Goal: Task Accomplishment & Management: Manage account settings

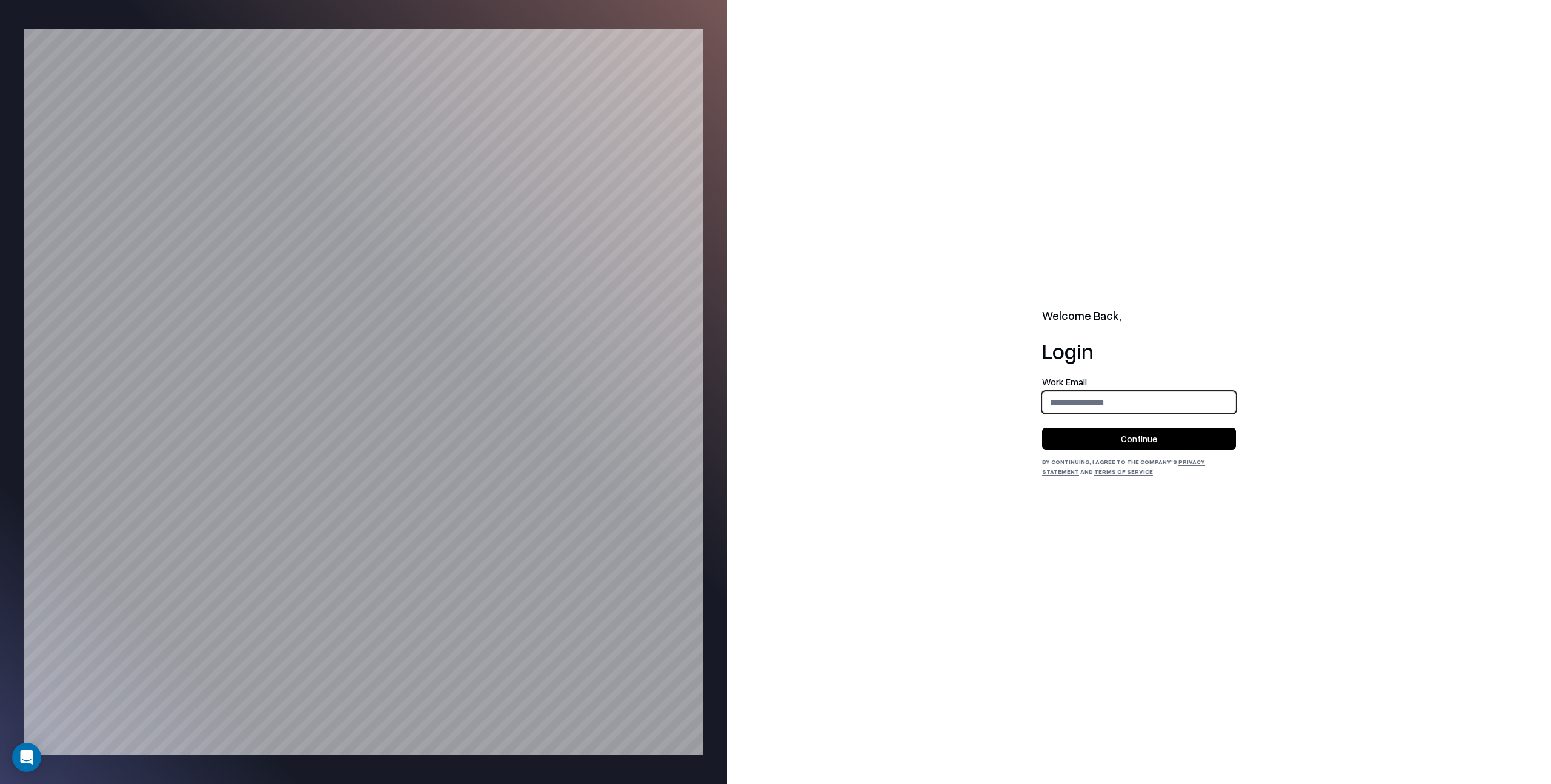
drag, startPoint x: 1060, startPoint y: 401, endPoint x: 1073, endPoint y: 413, distance: 17.7
click at [1062, 402] on input "email" at bounding box center [1139, 402] width 193 height 22
type input "**********"
click at [1137, 438] on button "Continue" at bounding box center [1139, 438] width 194 height 22
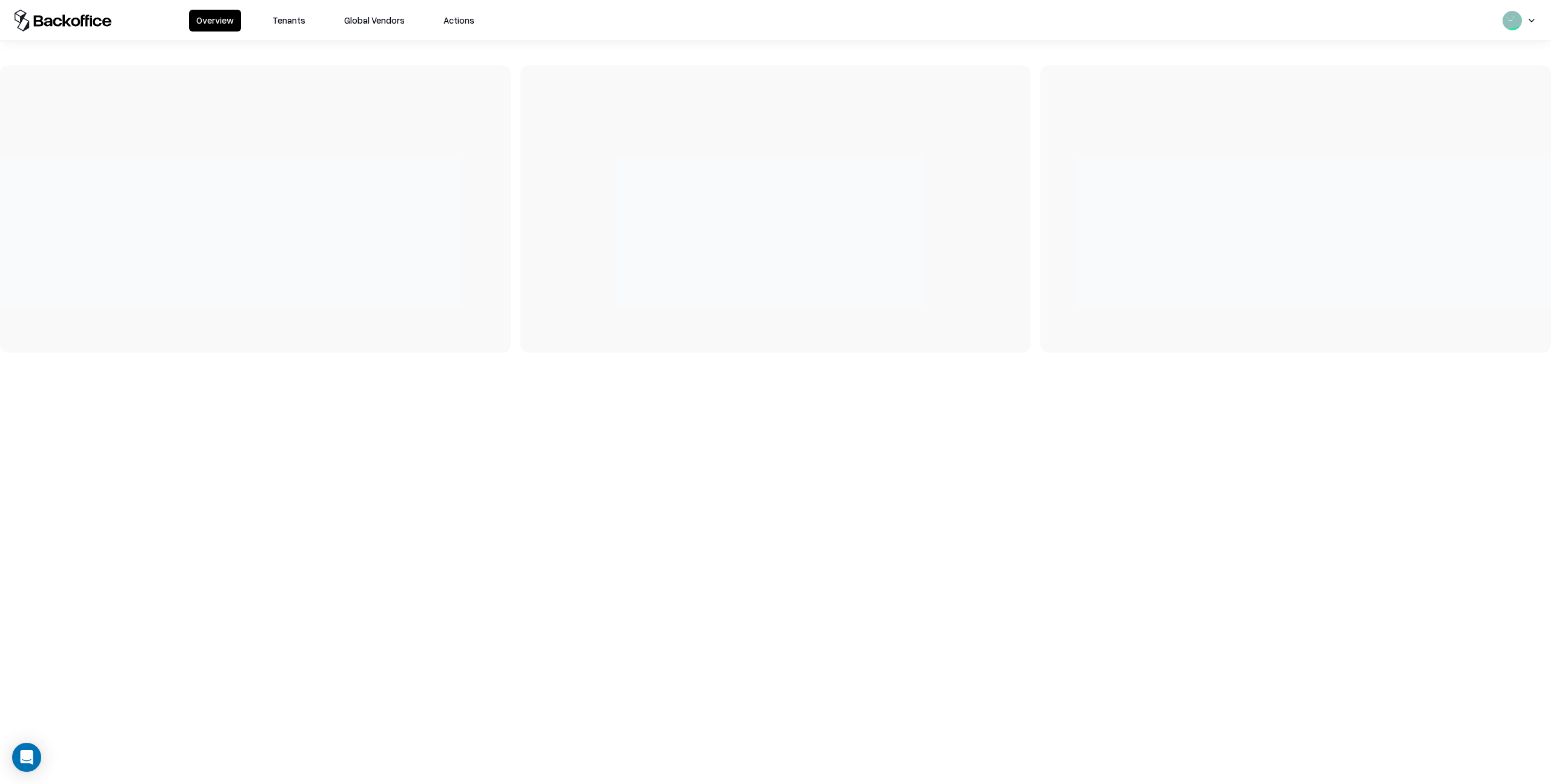
click at [287, 21] on button "Tenants" at bounding box center [289, 20] width 47 height 22
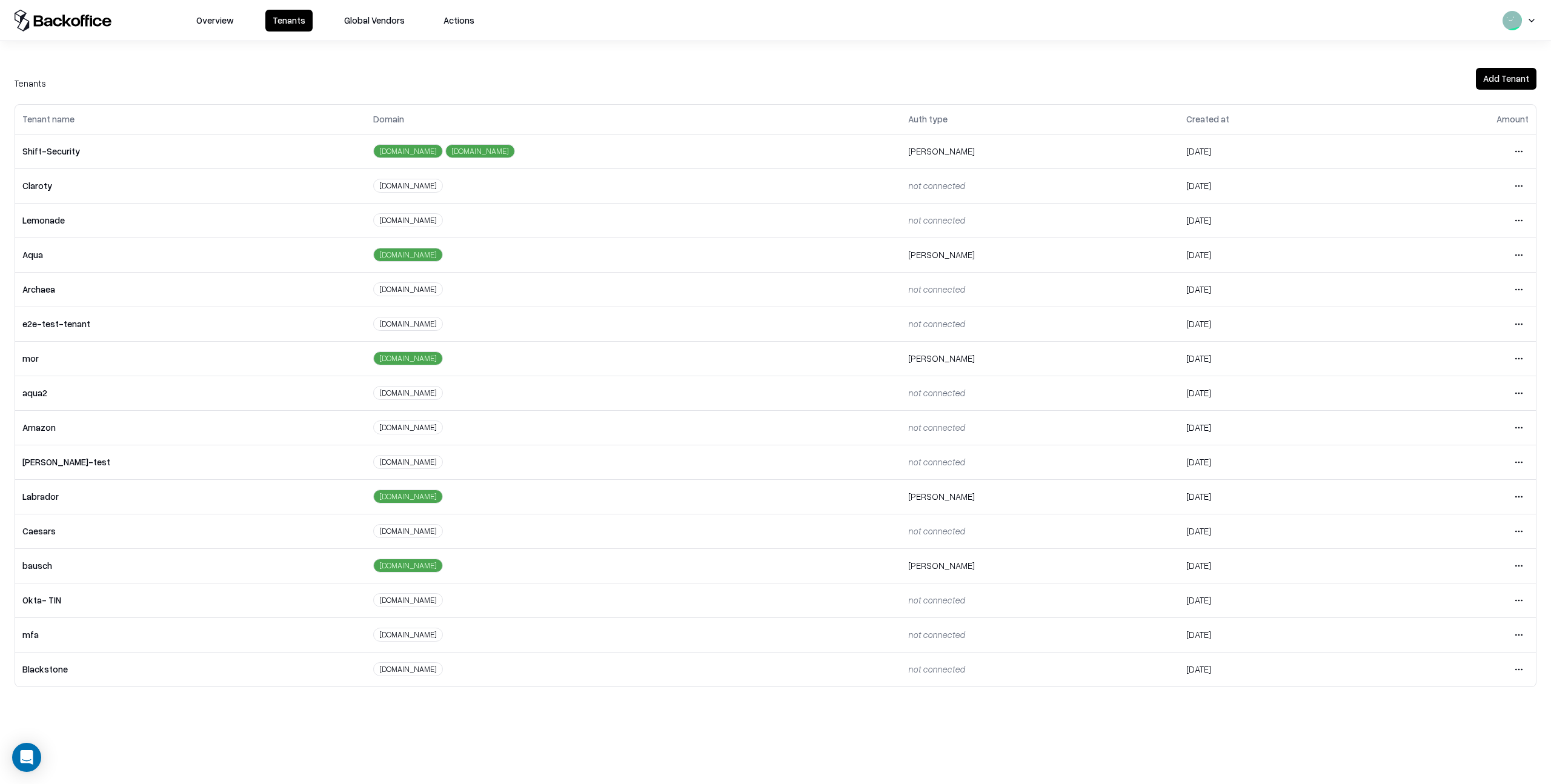
click at [1519, 566] on html "Overview Tenants Global Vendors Actions Tenants Add Tenant Tenant name Domain A…" at bounding box center [775, 392] width 1551 height 784
click at [1455, 667] on div "Login to tenant" at bounding box center [1468, 667] width 131 height 24
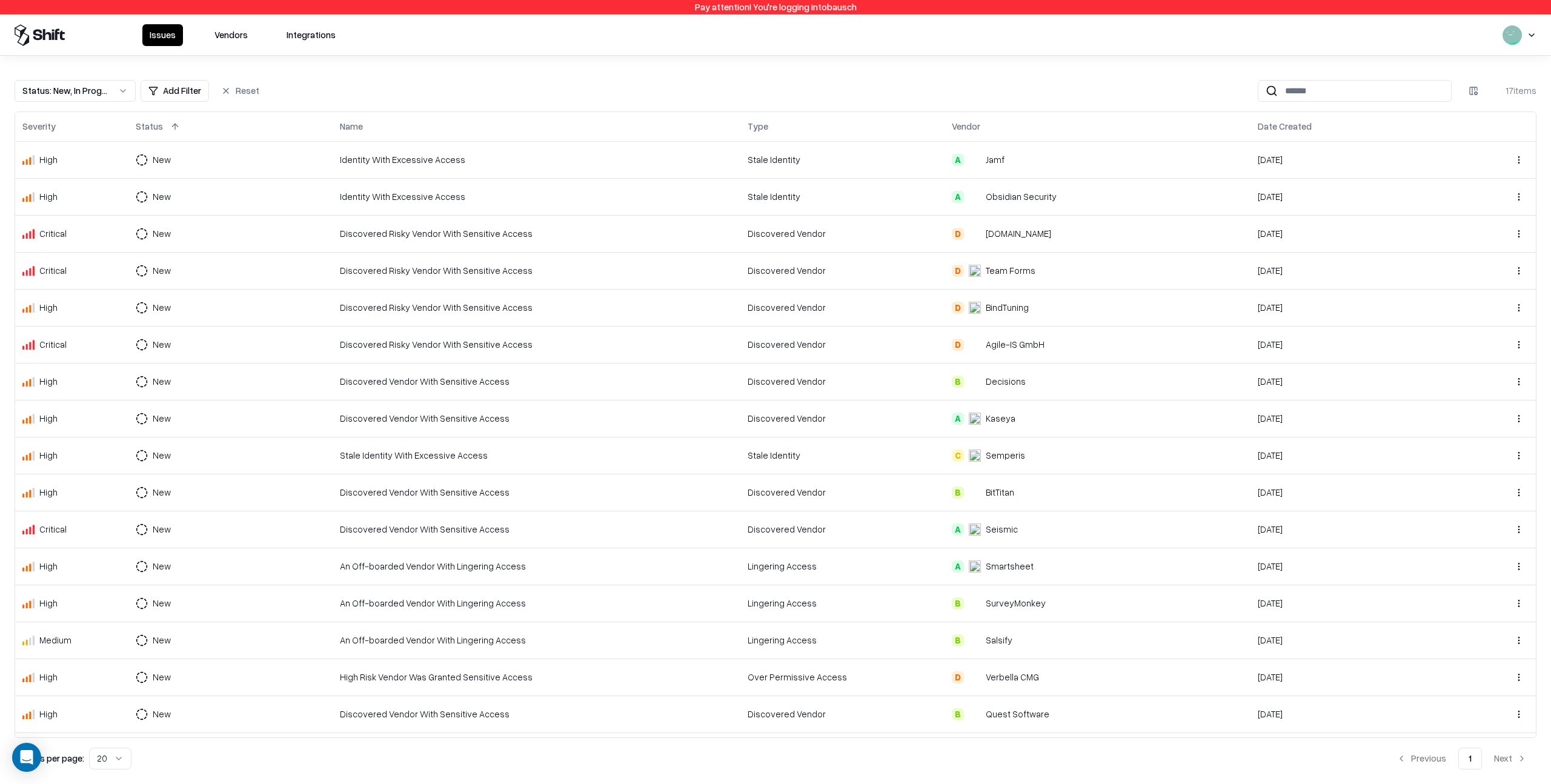
click at [223, 35] on button "Vendors" at bounding box center [231, 35] width 48 height 22
